Goal: Information Seeking & Learning: Find specific fact

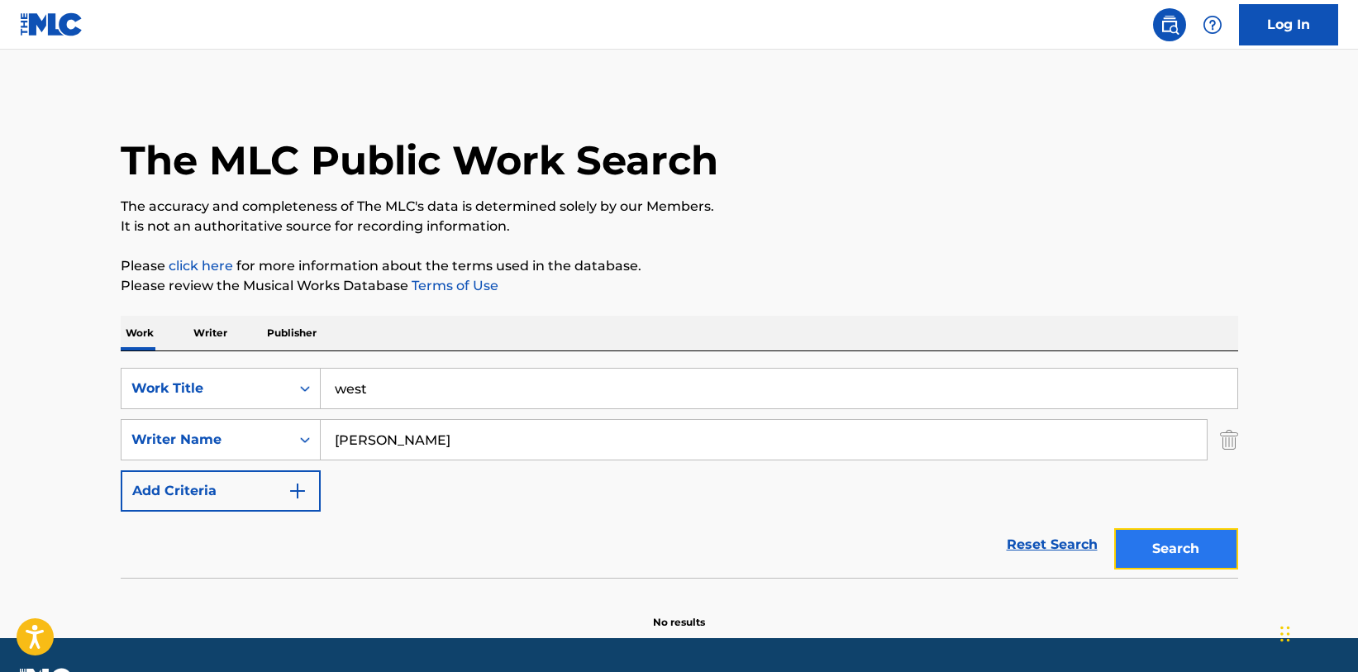
click at [1168, 547] on button "Search" at bounding box center [1176, 548] width 124 height 41
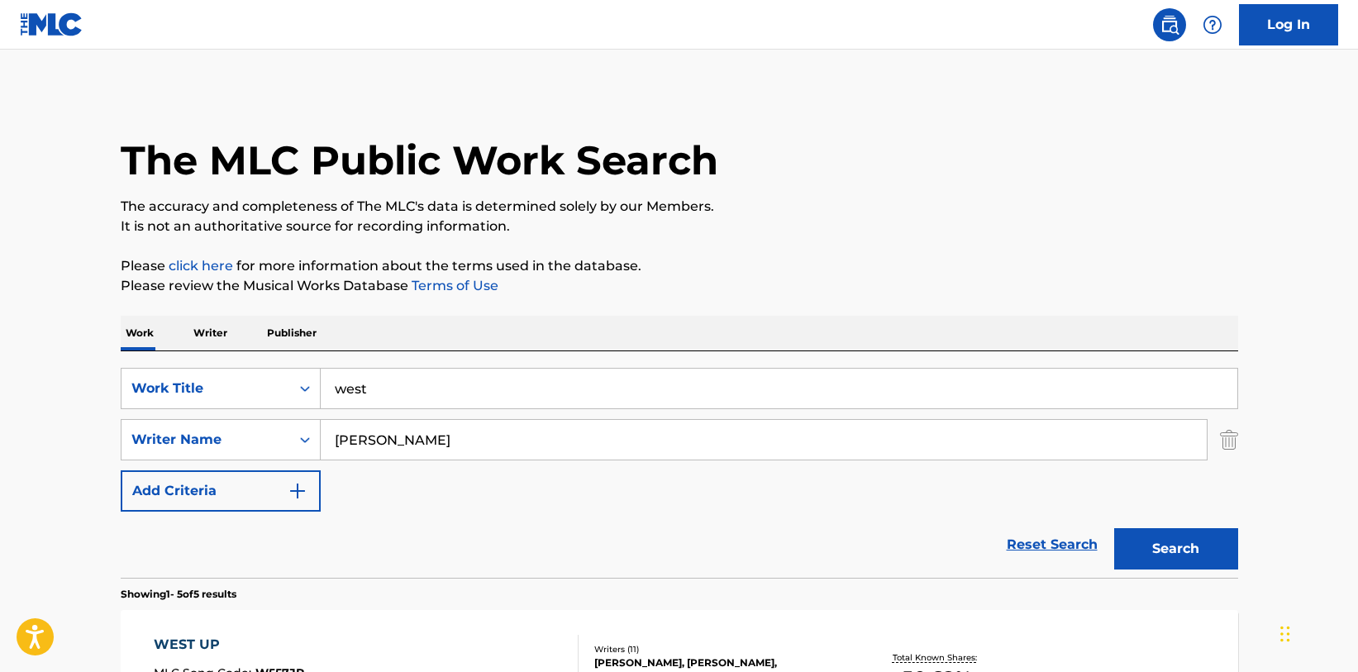
drag, startPoint x: 412, startPoint y: 393, endPoint x: 236, endPoint y: 374, distance: 177.0
click at [321, 374] on input "west" at bounding box center [779, 389] width 916 height 40
type input "YOUNG ROMANCE"
type input "[PERSON_NAME]"
click at [1173, 545] on button "Search" at bounding box center [1176, 548] width 124 height 41
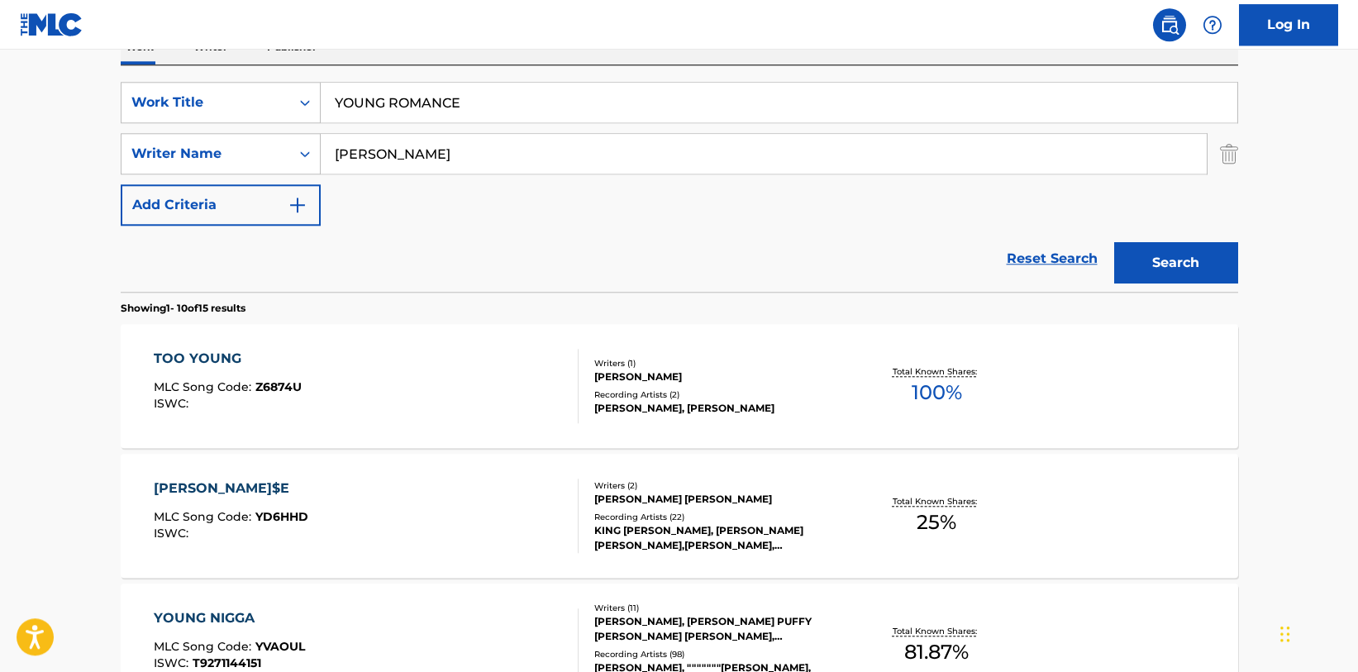
scroll to position [337, 0]
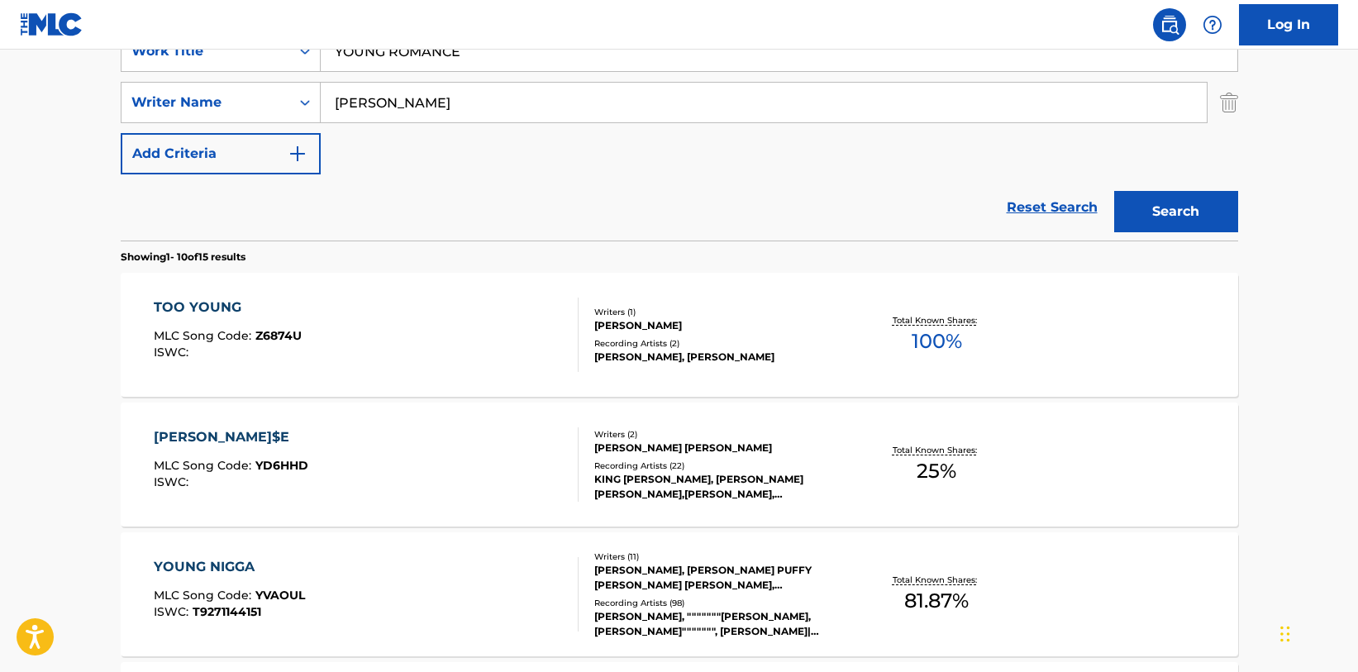
click at [243, 435] on div "[PERSON_NAME]$E" at bounding box center [231, 437] width 155 height 20
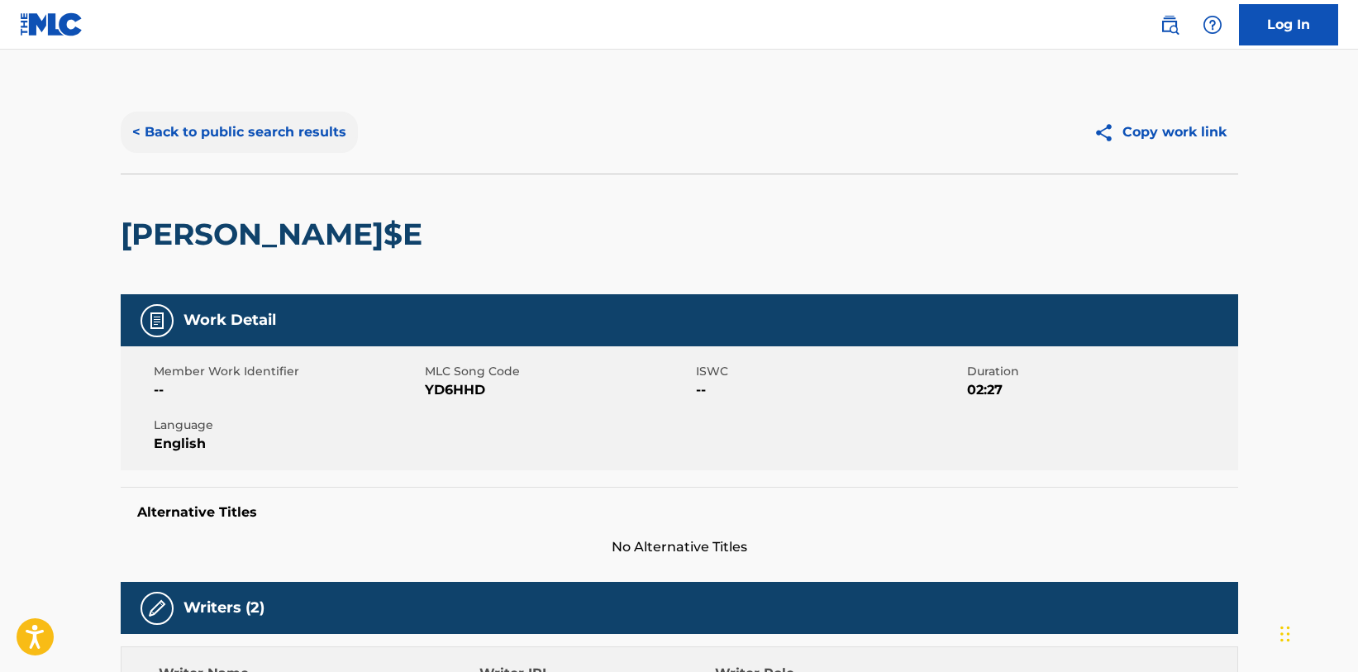
click at [268, 126] on button "< Back to public search results" at bounding box center [239, 132] width 237 height 41
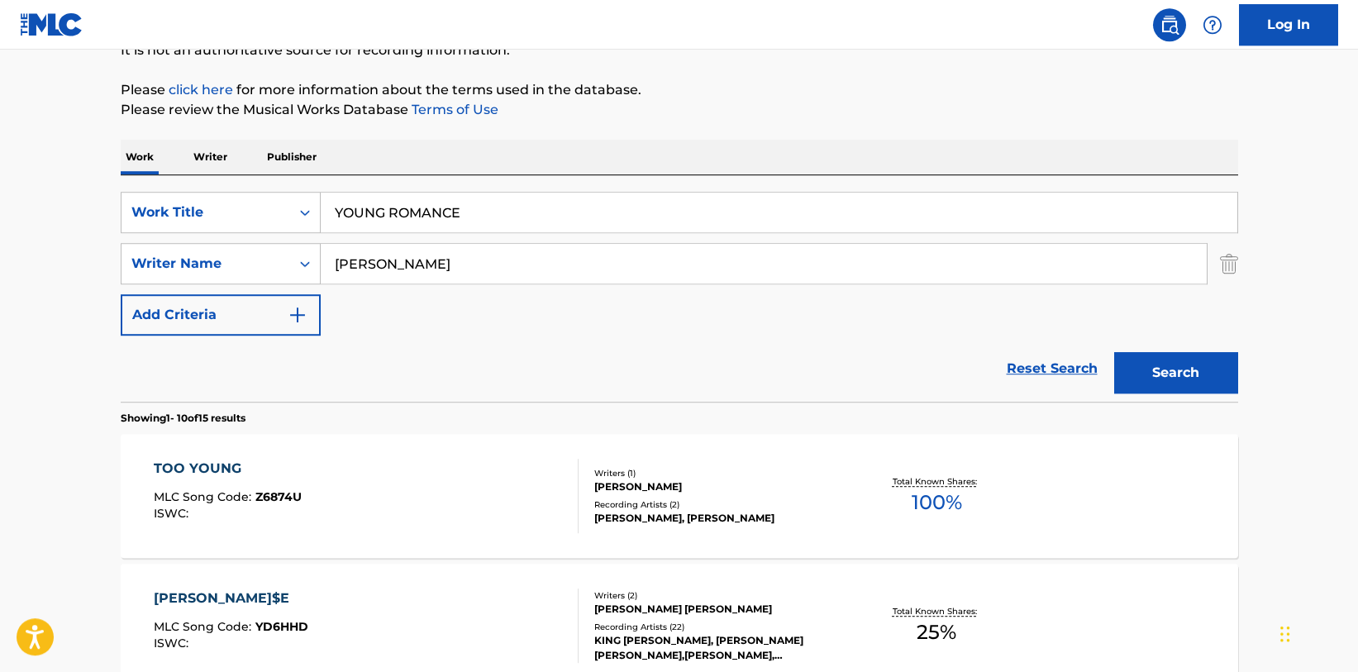
scroll to position [84, 0]
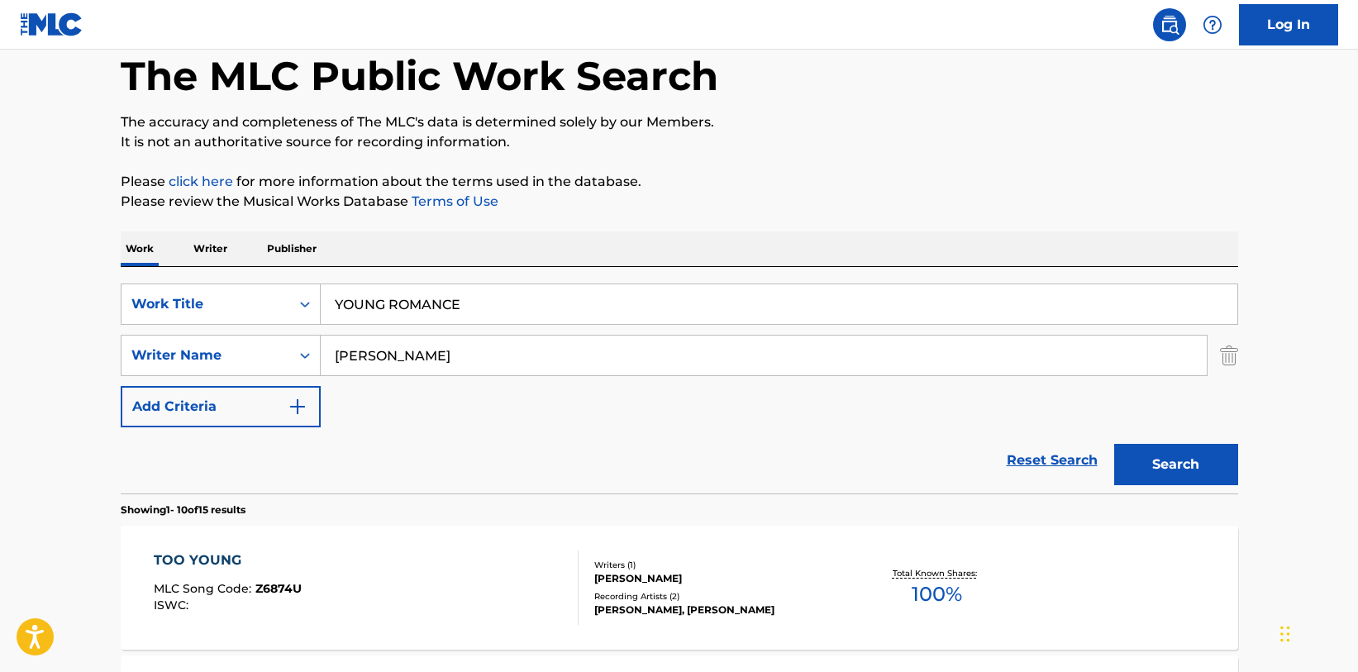
drag, startPoint x: 474, startPoint y: 303, endPoint x: -6, endPoint y: 288, distance: 480.3
click at [321, 288] on input "YOUNG ROMANCE" at bounding box center [779, 304] width 916 height 40
click at [1114, 444] on button "Search" at bounding box center [1176, 464] width 124 height 41
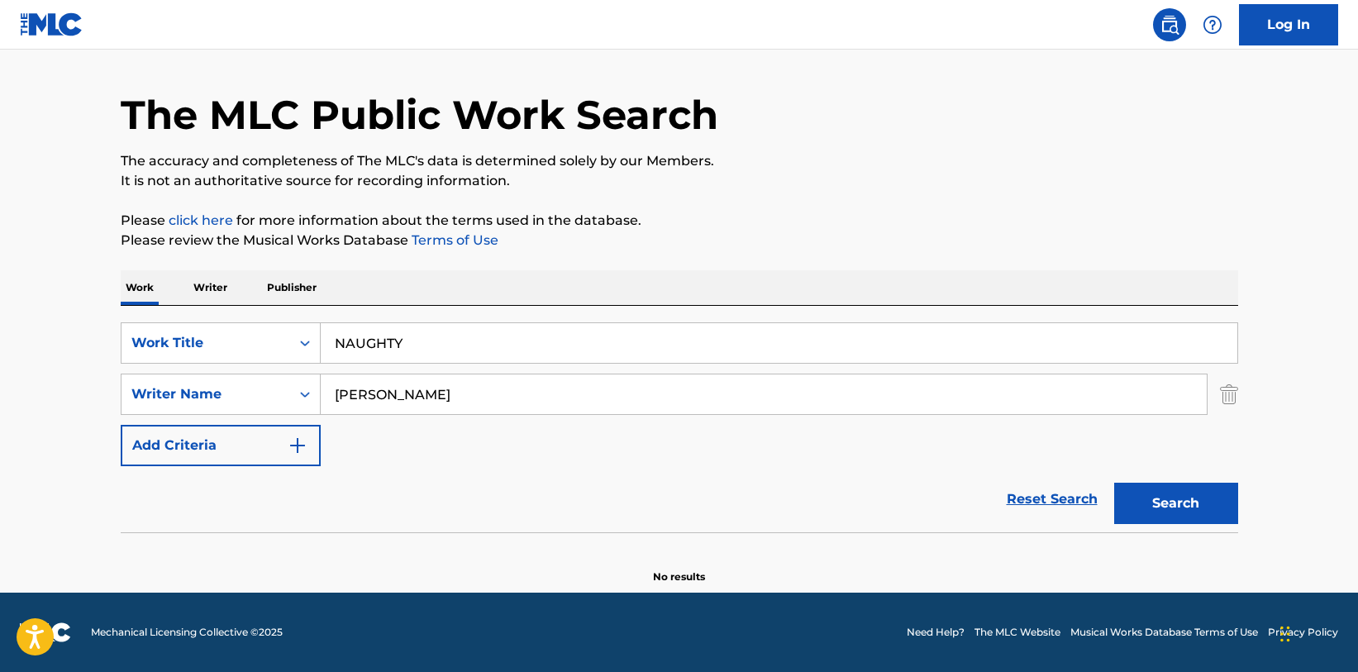
scroll to position [45, 0]
click at [1176, 513] on button "Search" at bounding box center [1176, 503] width 124 height 41
drag, startPoint x: 415, startPoint y: 349, endPoint x: 115, endPoint y: 322, distance: 301.1
click at [321, 323] on input "NAUGHTY" at bounding box center [779, 343] width 916 height 40
type input "GOOD TO YA"
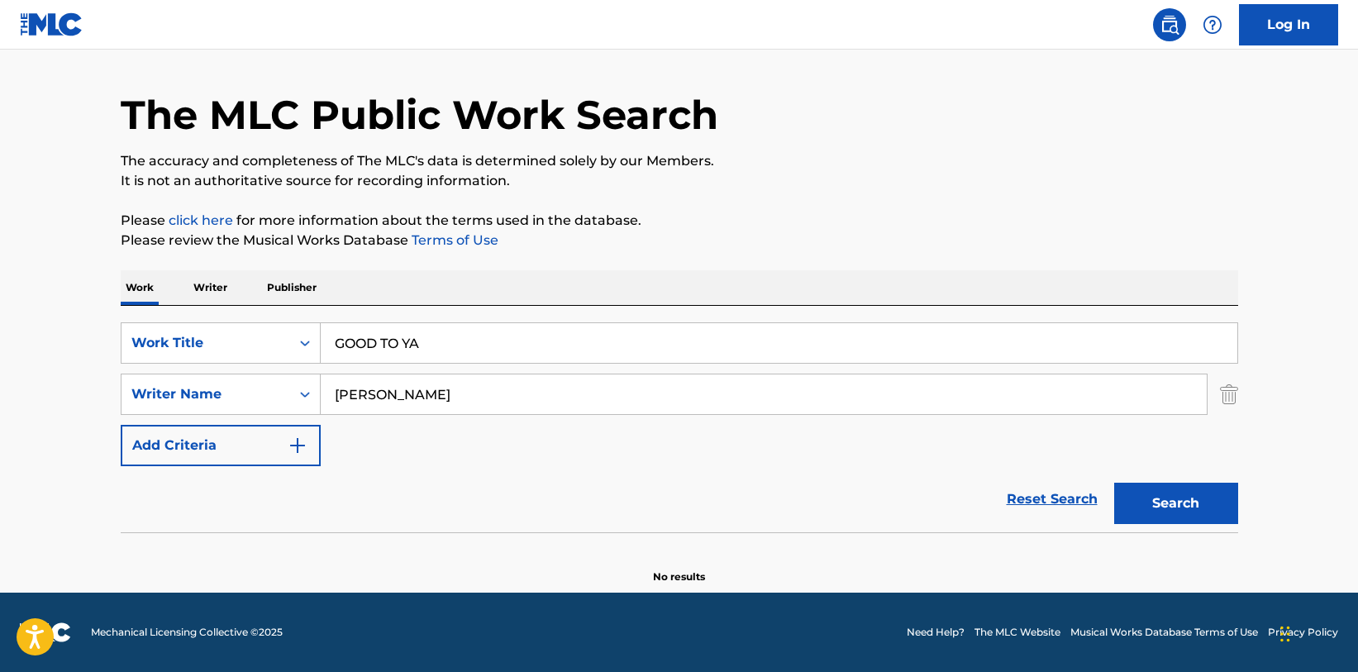
click at [1114, 483] on button "Search" at bounding box center [1176, 503] width 124 height 41
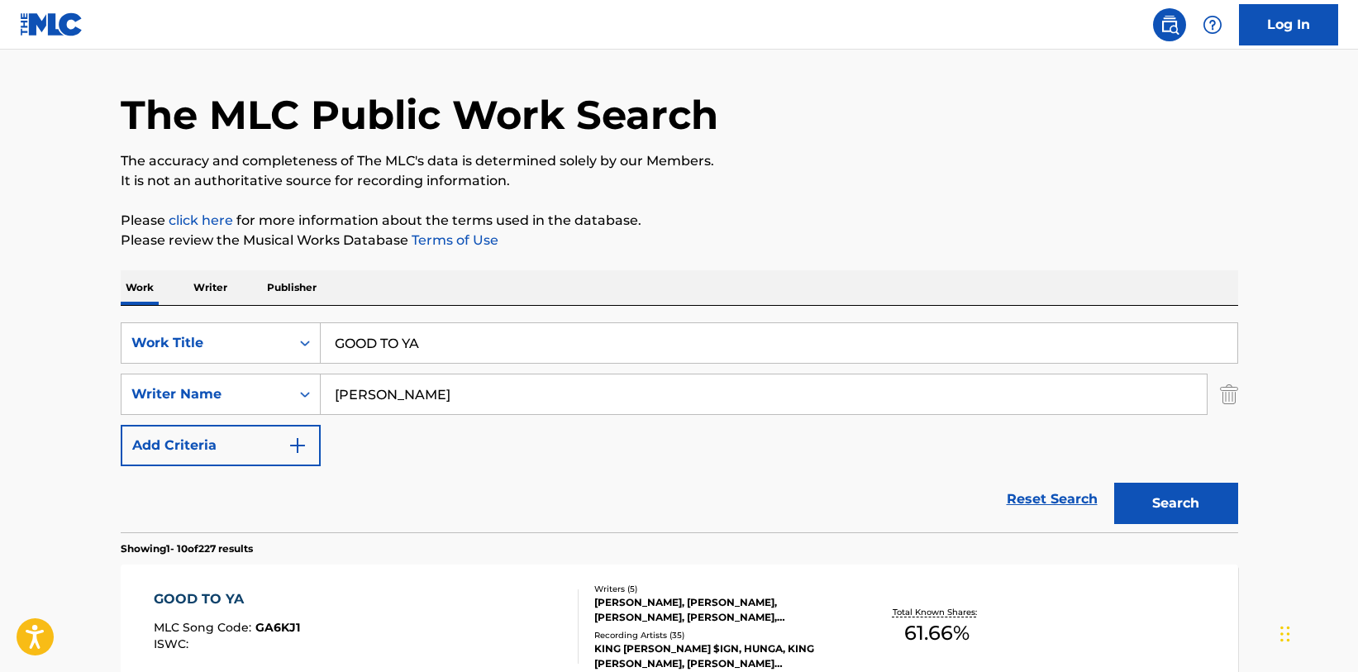
click at [201, 592] on div "GOOD TO YA" at bounding box center [227, 599] width 146 height 20
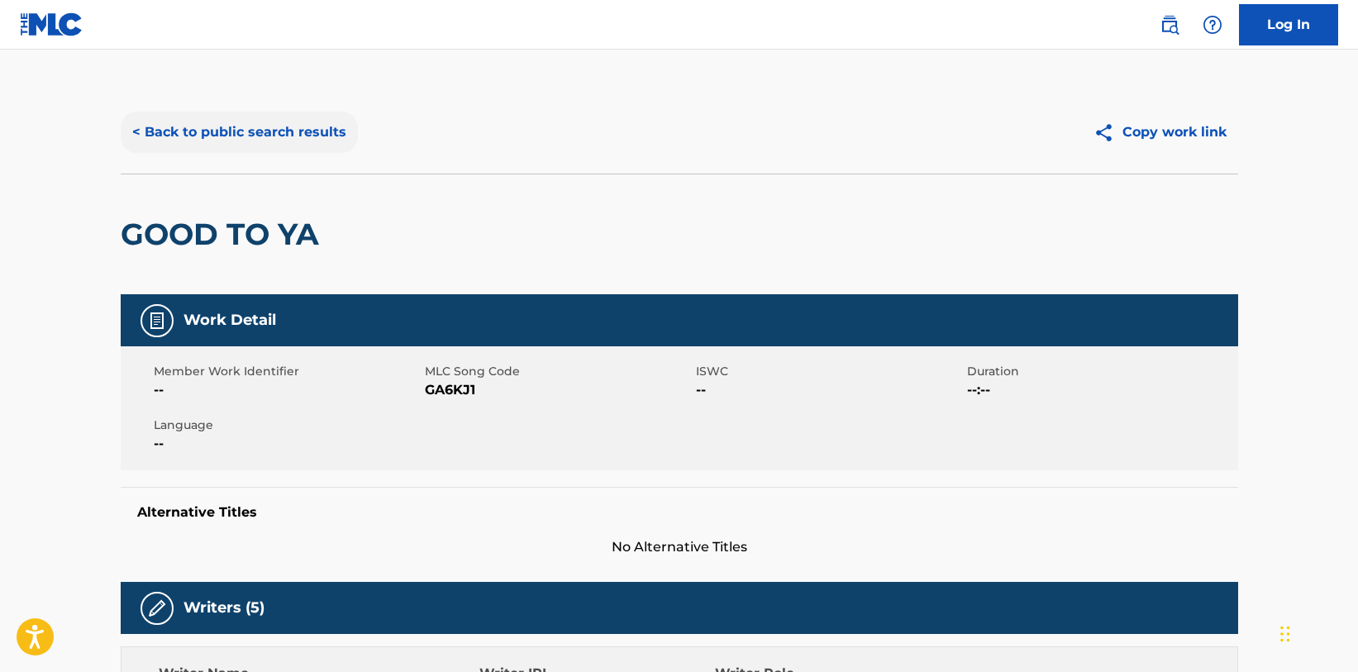
click at [224, 136] on button "< Back to public search results" at bounding box center [239, 132] width 237 height 41
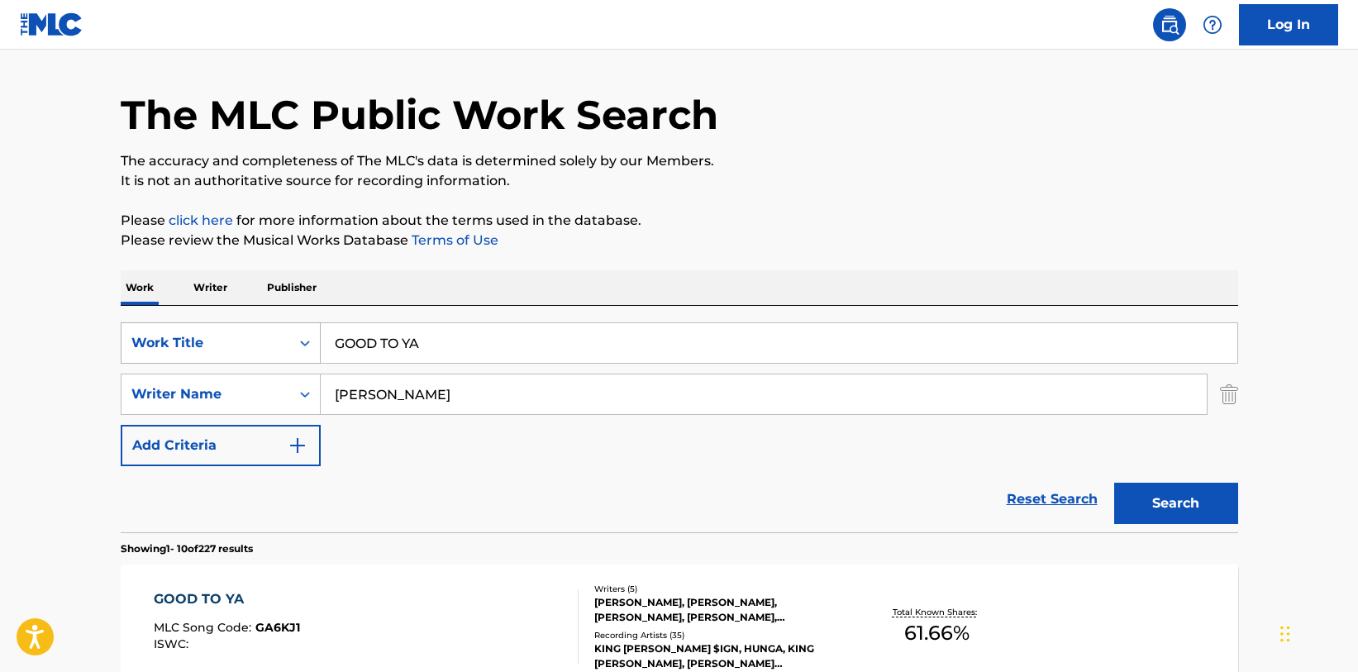
drag, startPoint x: 435, startPoint y: 346, endPoint x: 221, endPoint y: 335, distance: 215.1
click at [321, 340] on input "GOOD TO YA" at bounding box center [779, 343] width 916 height 40
type input "ON IT"
click at [1114, 483] on button "Search" at bounding box center [1176, 503] width 124 height 41
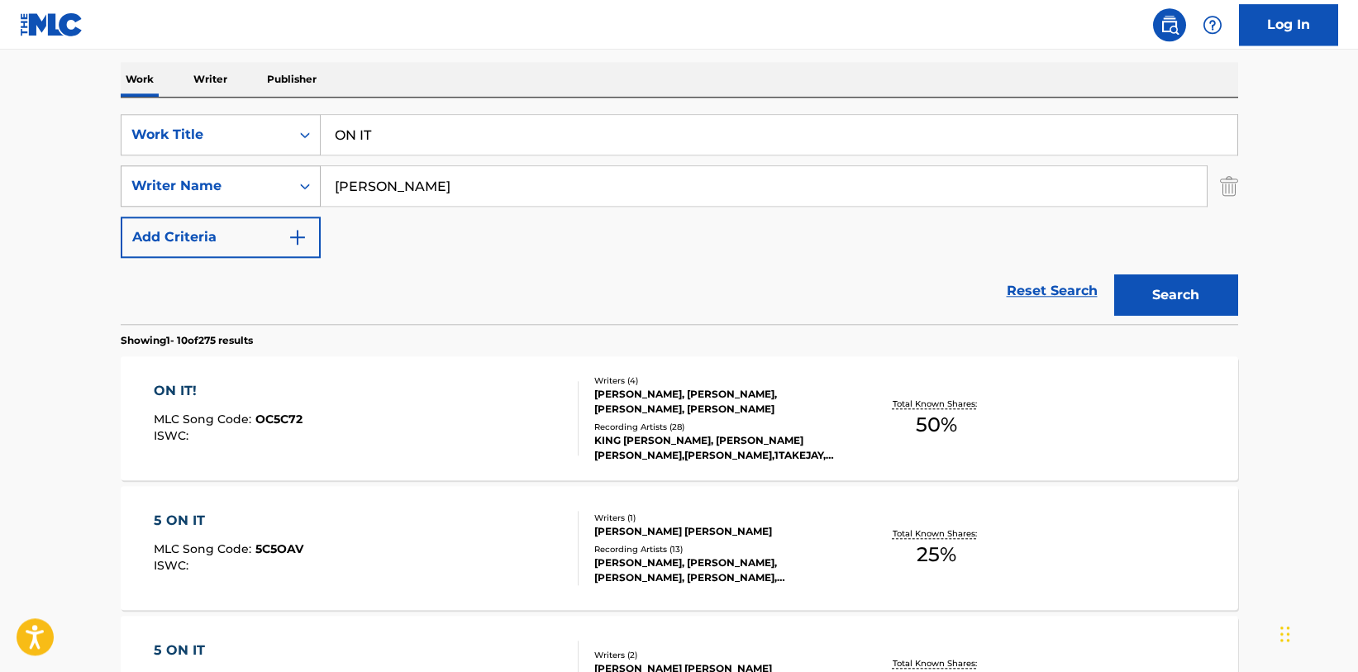
scroll to position [298, 0]
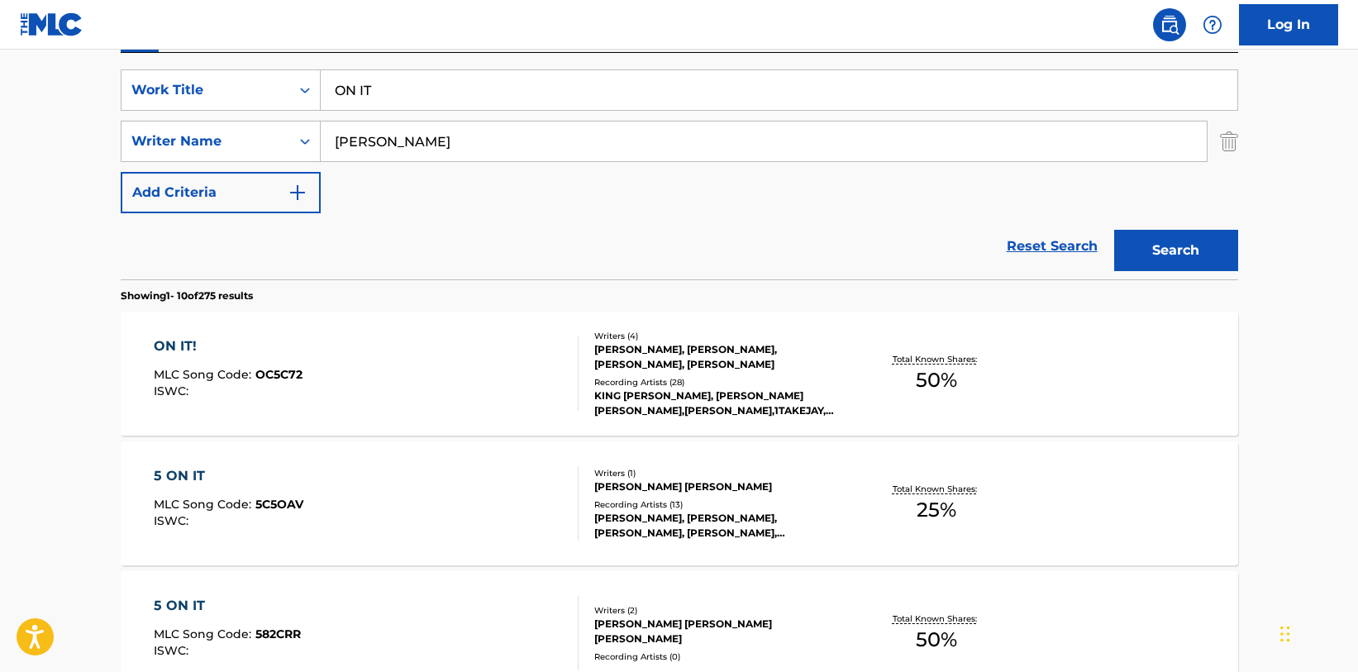
click at [185, 347] on div "ON IT!" at bounding box center [228, 346] width 149 height 20
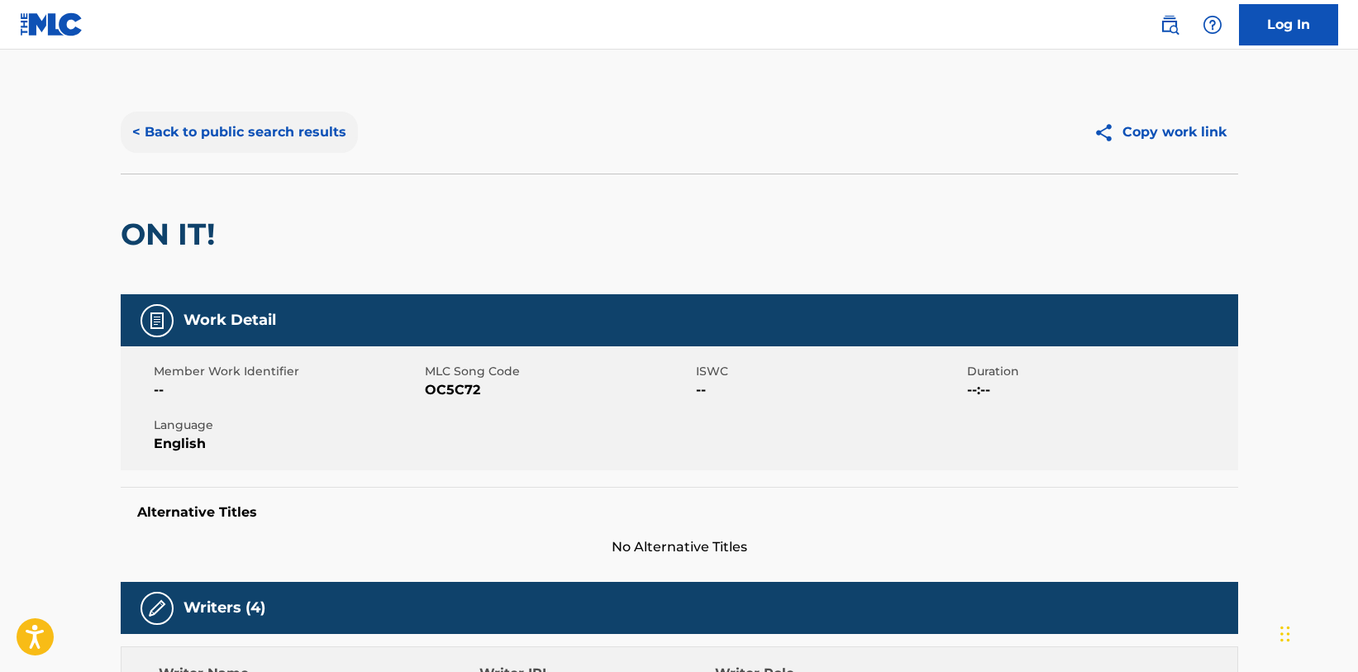
click at [247, 124] on button "< Back to public search results" at bounding box center [239, 132] width 237 height 41
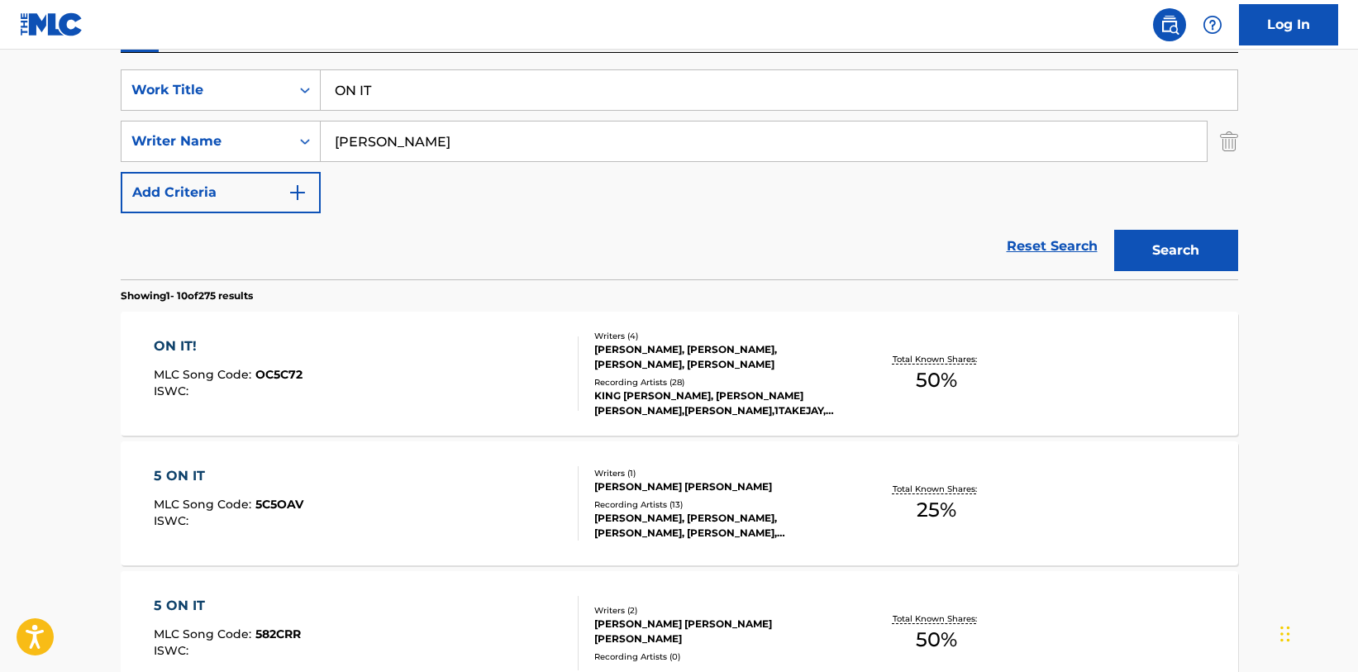
drag, startPoint x: 391, startPoint y: 96, endPoint x: 45, endPoint y: 55, distance: 347.9
click at [321, 70] on input "ON IT" at bounding box center [779, 90] width 916 height 40
type input "BIRTHDAY SUIT"
click at [1114, 230] on button "Search" at bounding box center [1176, 250] width 124 height 41
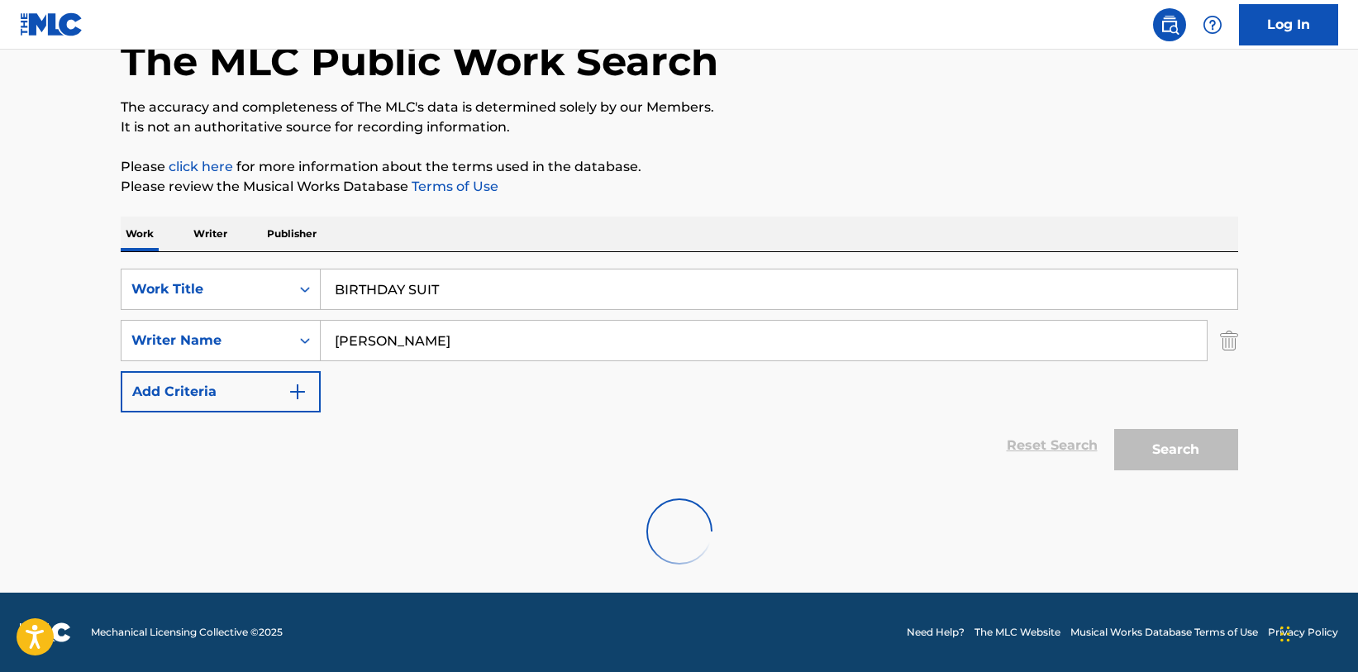
scroll to position [99, 0]
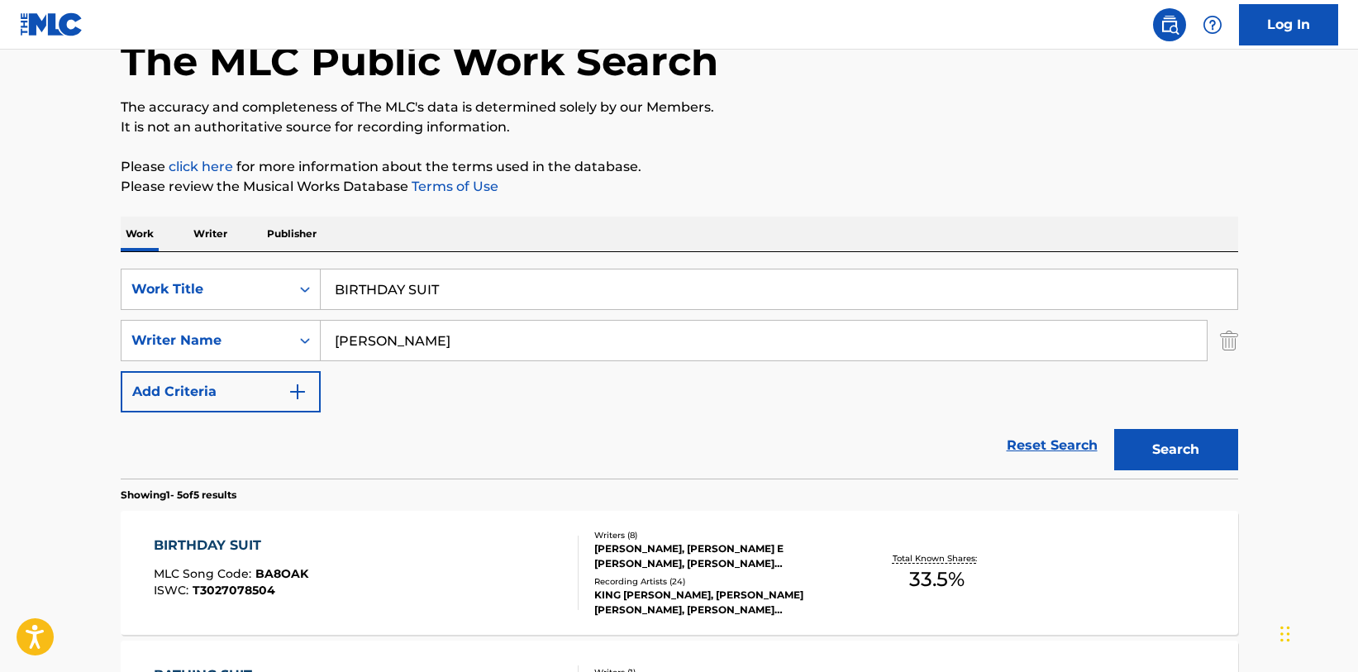
click at [228, 548] on div "BIRTHDAY SUIT" at bounding box center [231, 545] width 155 height 20
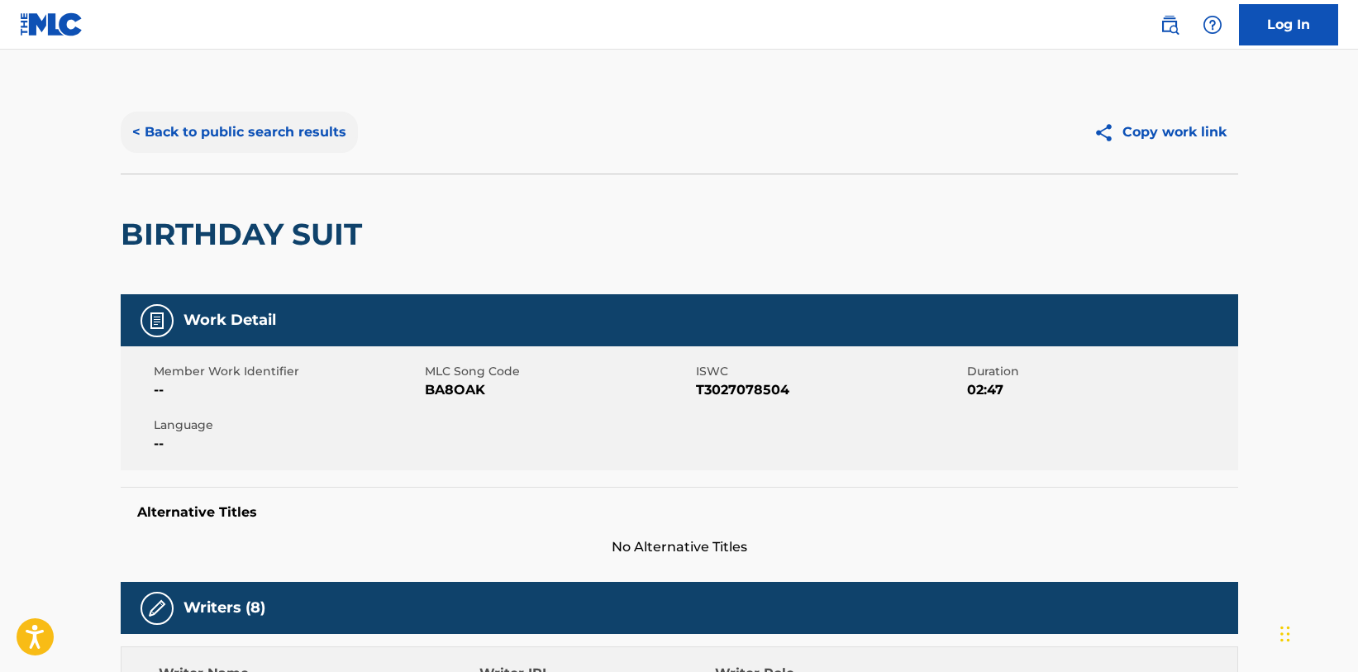
click at [267, 131] on button "< Back to public search results" at bounding box center [239, 132] width 237 height 41
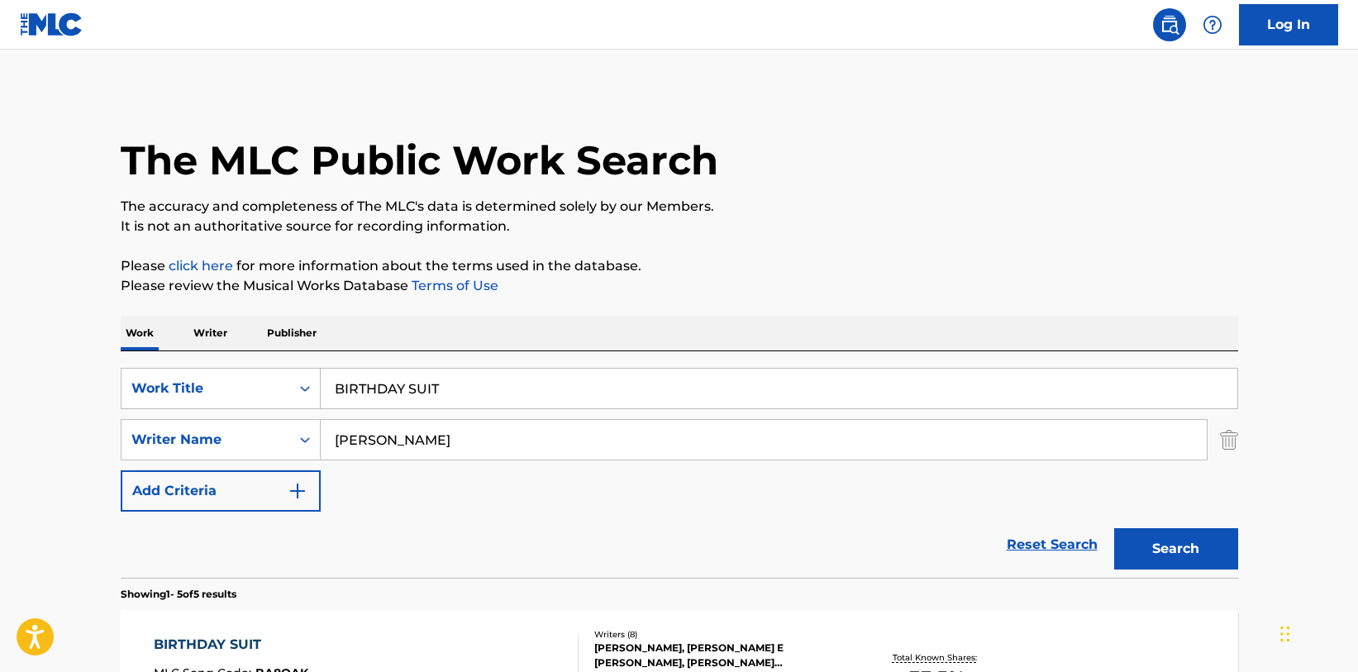
scroll to position [99, 0]
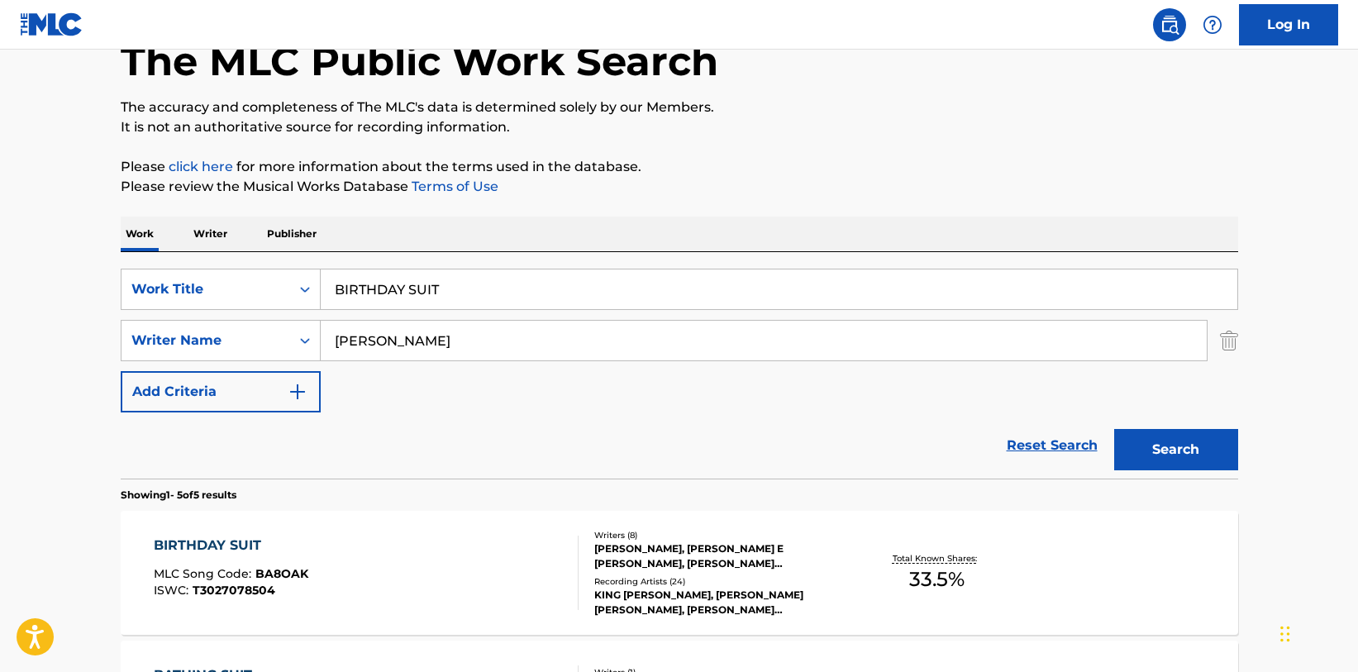
drag, startPoint x: 471, startPoint y: 285, endPoint x: 131, endPoint y: 256, distance: 341.7
click at [321, 280] on input "BIRTHDAY SUIT" at bounding box center [779, 289] width 916 height 40
type input "BASEMENT"
click at [1114, 429] on button "Search" at bounding box center [1176, 449] width 124 height 41
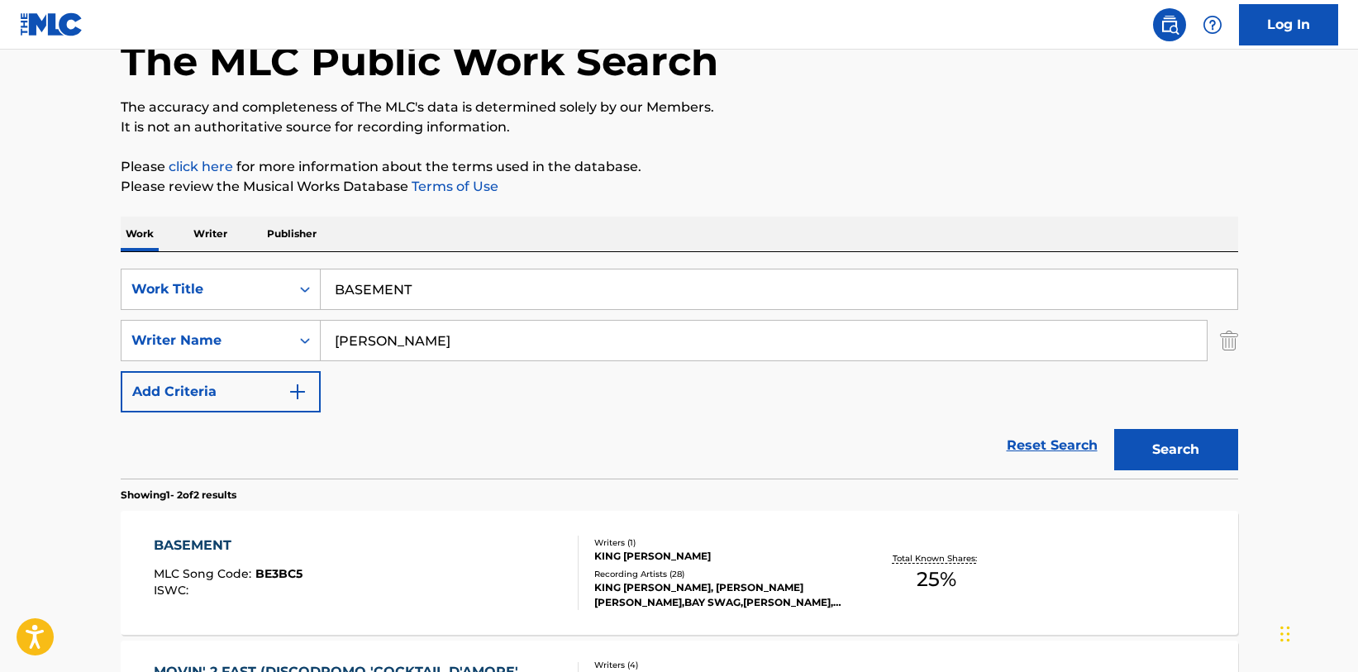
click at [202, 546] on div "BASEMENT" at bounding box center [228, 545] width 149 height 20
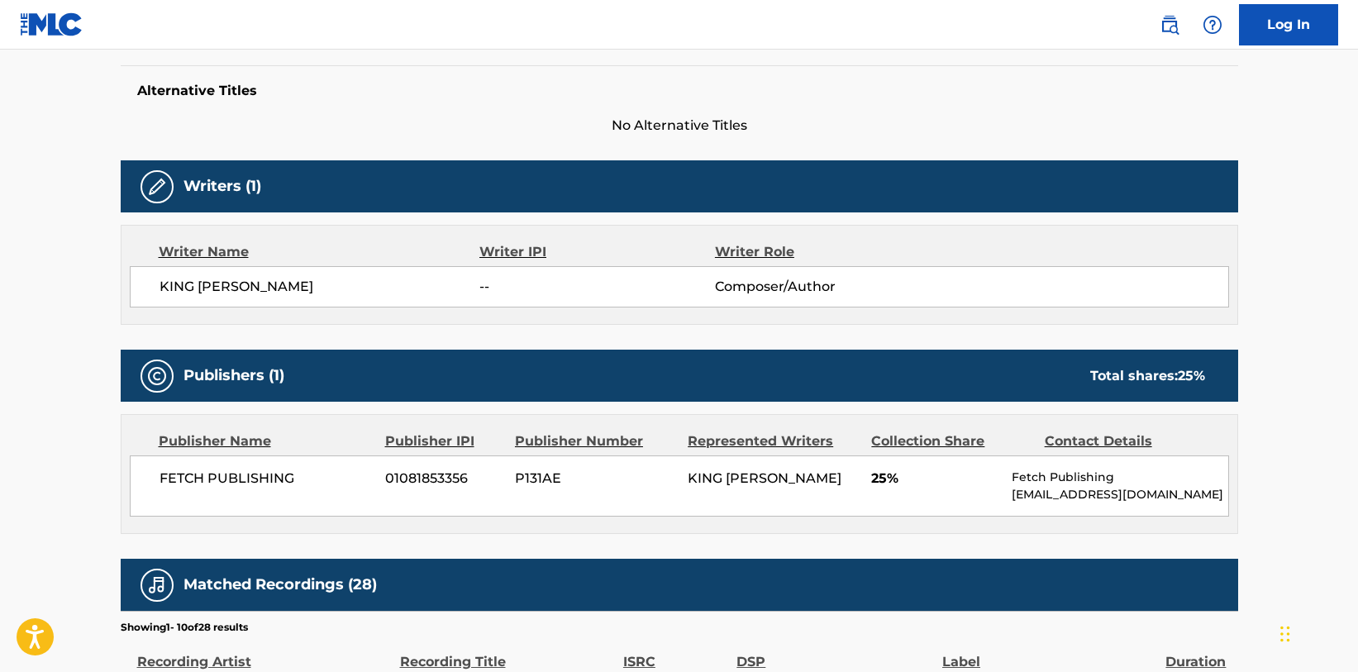
scroll to position [506, 0]
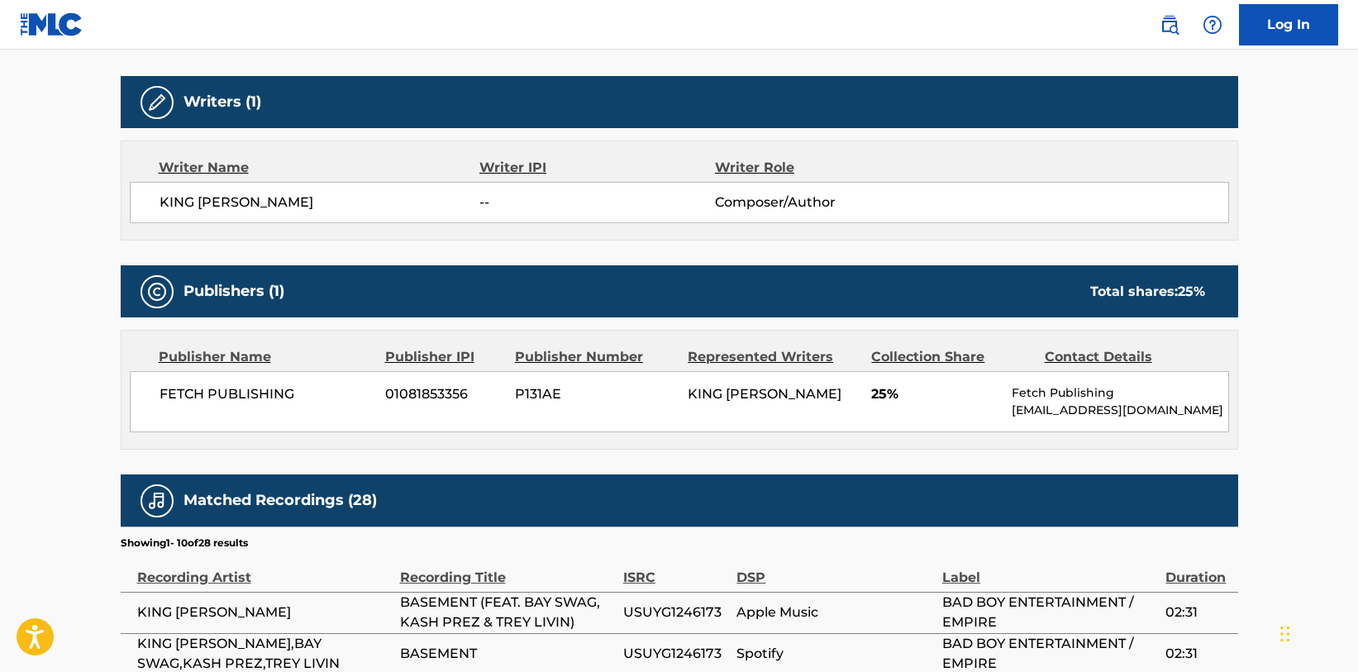
click at [414, 396] on span "01081853356" at bounding box center [443, 394] width 117 height 20
copy span "01081853356"
